Goal: Navigation & Orientation: Find specific page/section

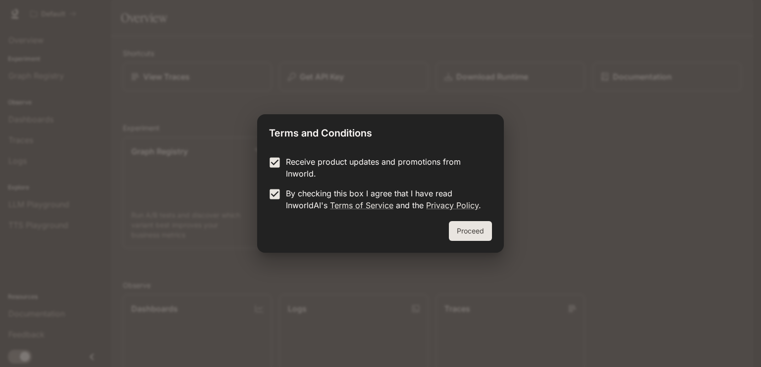
click at [473, 228] on button "Proceed" at bounding box center [470, 231] width 43 height 20
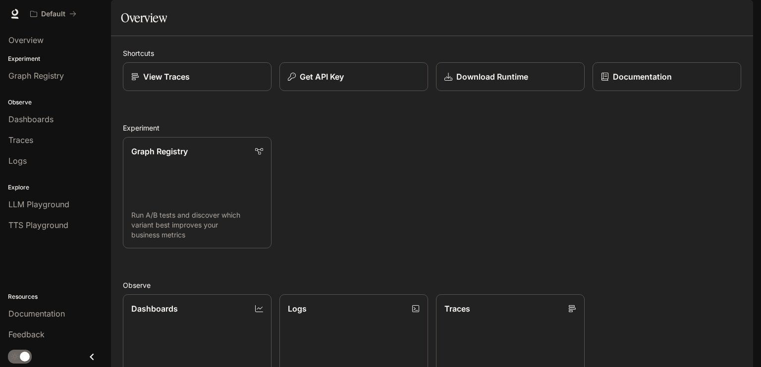
scroll to position [107, 0]
click at [65, 123] on div "Dashboards" at bounding box center [55, 119] width 94 height 12
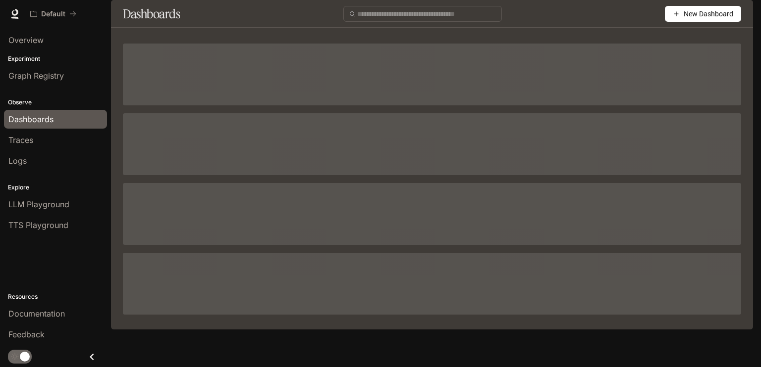
click at [65, 123] on div "Dashboards" at bounding box center [55, 119] width 94 height 12
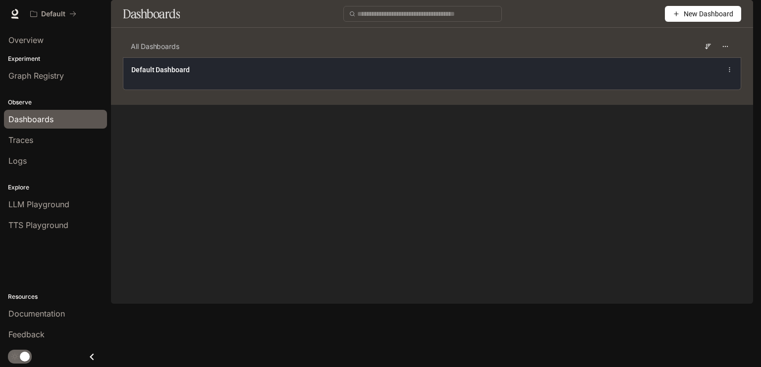
click at [179, 75] on span "Default Dashboard" at bounding box center [160, 70] width 58 height 10
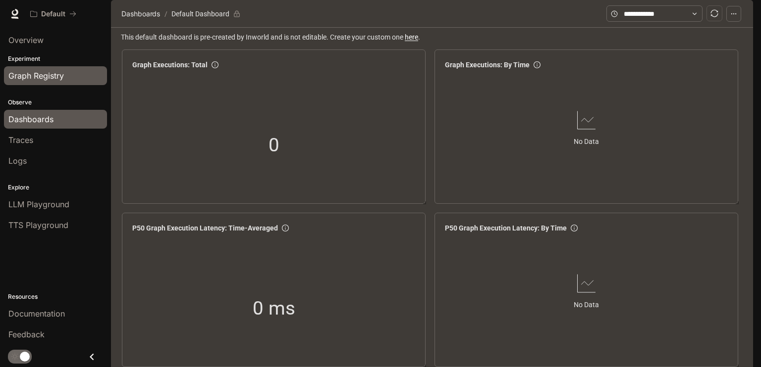
click at [34, 77] on span "Graph Registry" at bounding box center [35, 76] width 55 height 12
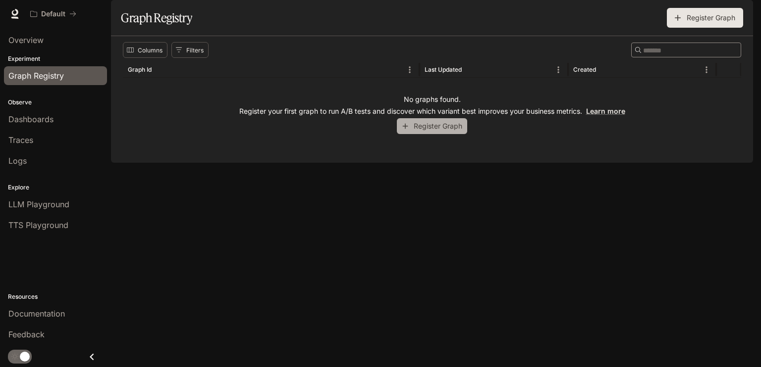
click at [423, 135] on button "Register Graph" at bounding box center [432, 126] width 70 height 16
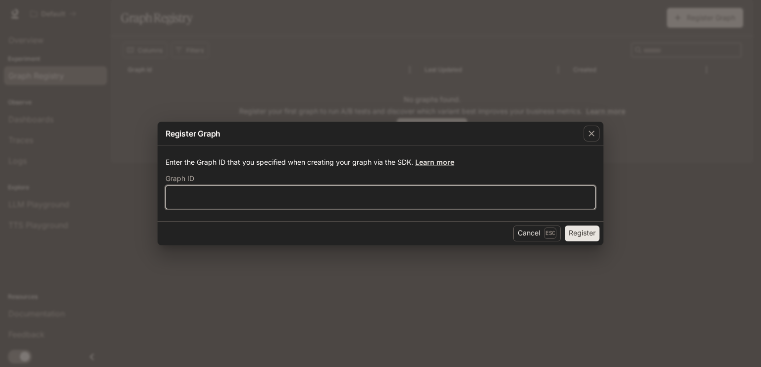
click at [409, 198] on input "text" at bounding box center [380, 197] width 429 height 10
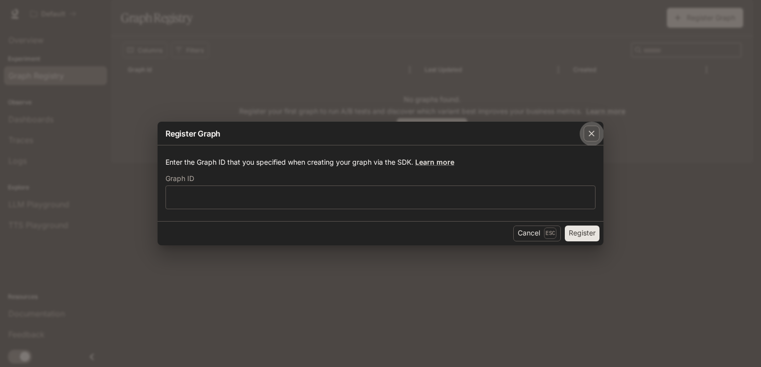
click at [588, 134] on icon "button" at bounding box center [591, 134] width 10 height 10
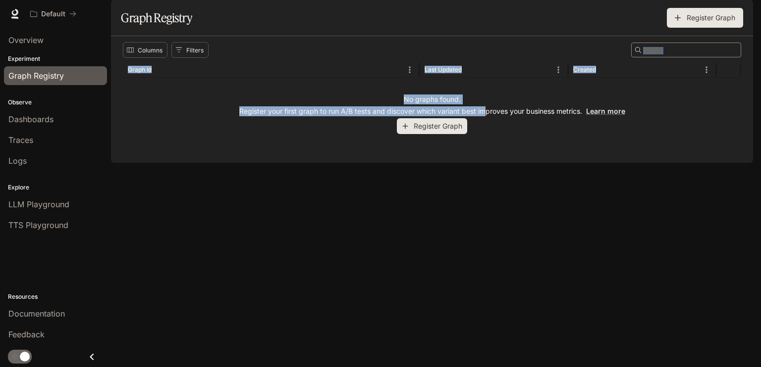
drag, startPoint x: 485, startPoint y: 108, endPoint x: 446, endPoint y: 97, distance: 40.9
click at [446, 97] on div "Graph Id Last Updated Created No graphs found. Register your first graph to run…" at bounding box center [432, 106] width 618 height 89
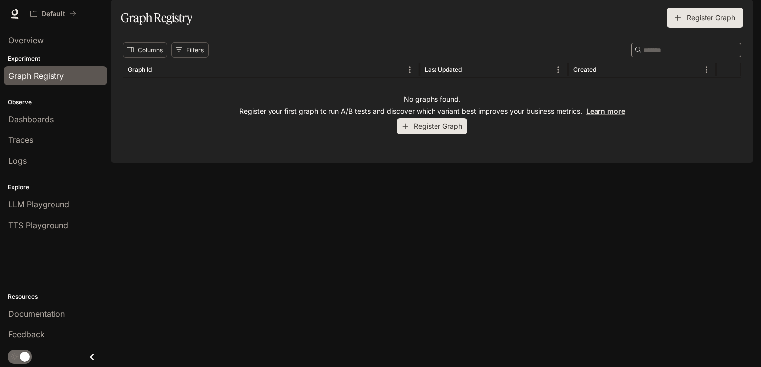
click at [265, 116] on p "Register your first graph to run A/B tests and discover which variant best impr…" at bounding box center [432, 111] width 386 height 10
click at [56, 166] on link "Logs" at bounding box center [55, 161] width 103 height 19
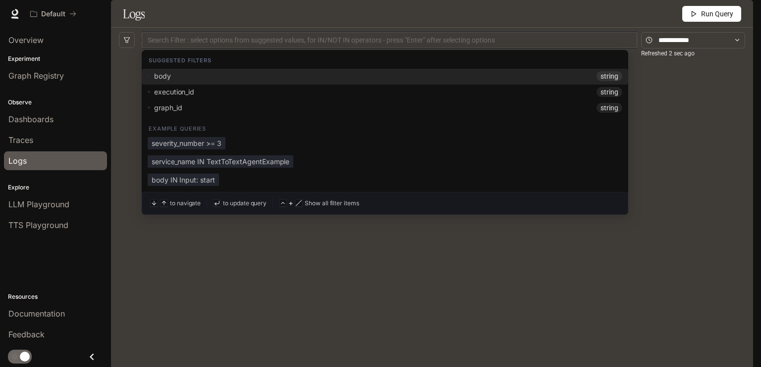
click at [249, 48] on div "Search Filter : select options from suggested values, for IN/NOT IN operators -…" at bounding box center [389, 40] width 495 height 16
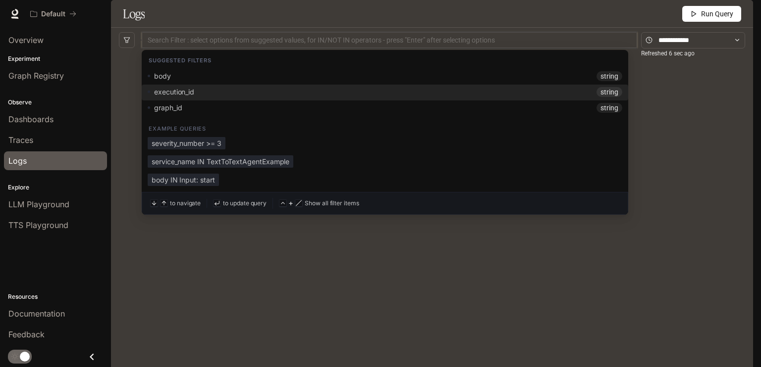
click at [124, 122] on div "No logs yet. When we receive logs , they will show up here" at bounding box center [432, 111] width 626 height 119
